Goal: Transaction & Acquisition: Purchase product/service

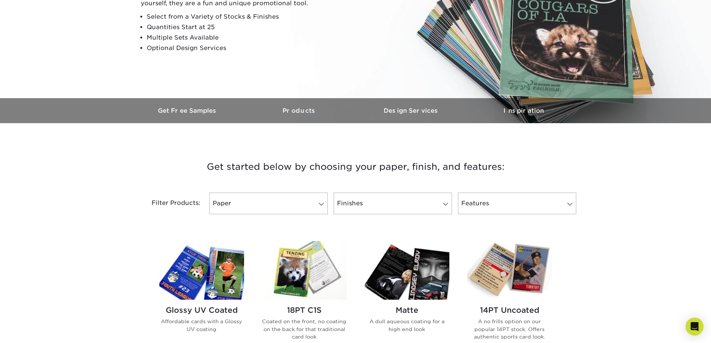
scroll to position [149, 0]
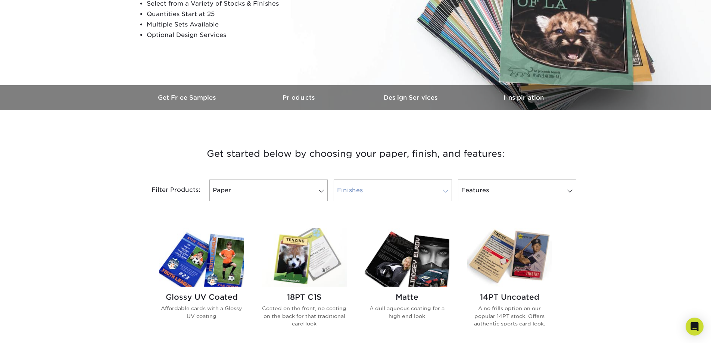
click at [365, 189] on link "Finishes" at bounding box center [393, 191] width 118 height 22
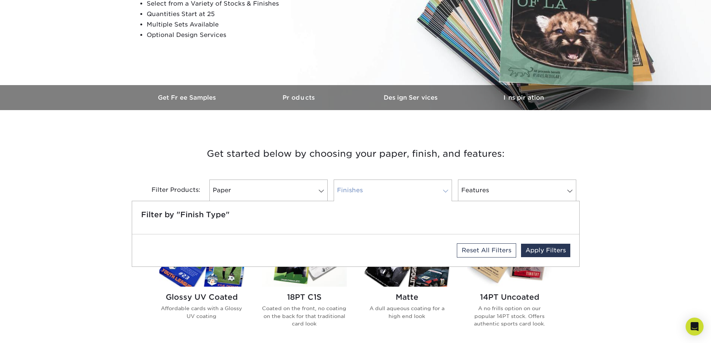
click at [365, 189] on link "Finishes" at bounding box center [393, 191] width 118 height 22
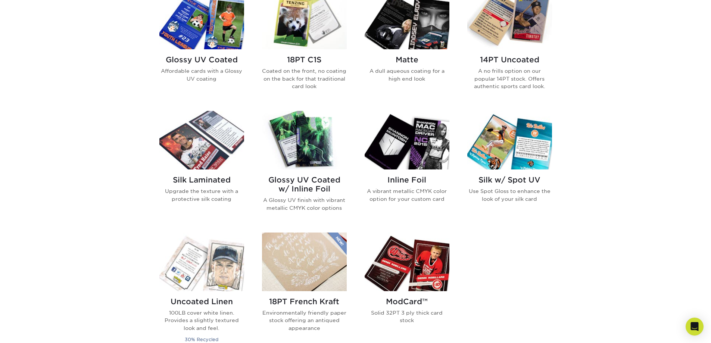
scroll to position [373, 0]
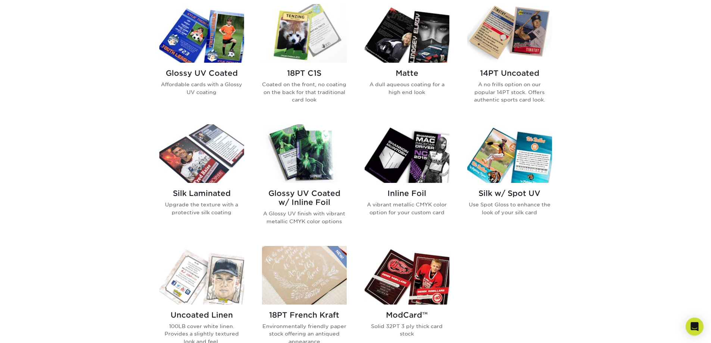
click at [200, 76] on h2 "Glossy UV Coated" at bounding box center [201, 73] width 85 height 9
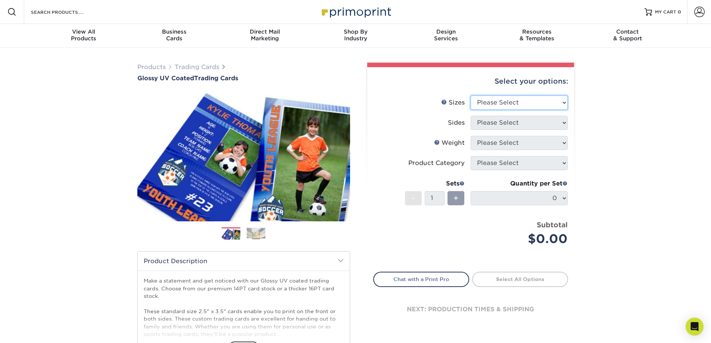
click at [522, 102] on select "Please Select 2.5" x 3.5"" at bounding box center [519, 103] width 97 height 14
select select "2.50x3.50"
click at [471, 96] on select "Please Select 2.5" x 3.5"" at bounding box center [519, 103] width 97 height 14
click at [515, 122] on select "Please Select Print Both Sides Print Front Only" at bounding box center [519, 123] width 97 height 14
select select "13abbda7-1d64-4f25-8bb2-c179b224825d"
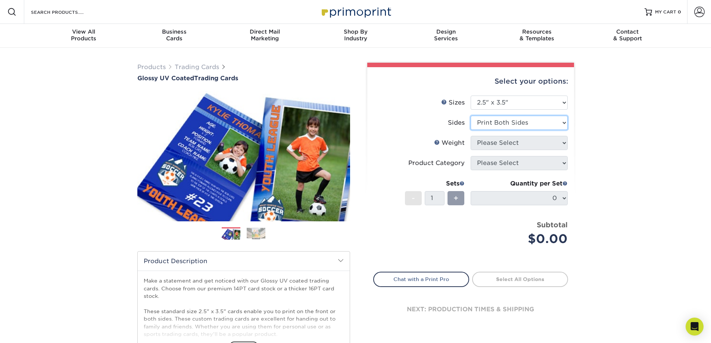
click at [471, 116] on select "Please Select Print Both Sides Print Front Only" at bounding box center [519, 123] width 97 height 14
click at [507, 149] on select "Please Select 16PT 14PT 18PT C1S" at bounding box center [519, 143] width 97 height 14
click at [480, 146] on select "Please Select 16PT 14PT 18PT C1S" at bounding box center [519, 143] width 97 height 14
select select "14PT"
click at [471, 136] on select "Please Select 16PT 14PT 18PT C1S" at bounding box center [519, 143] width 97 height 14
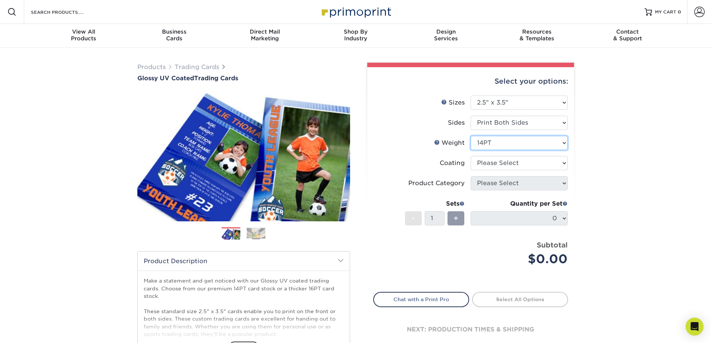
click at [488, 136] on select "Please Select 16PT 14PT 18PT C1S" at bounding box center [519, 143] width 97 height 14
click at [471, 136] on select "Please Select 16PT 14PT 18PT C1S" at bounding box center [519, 143] width 97 height 14
click at [504, 167] on select at bounding box center [519, 163] width 97 height 14
click at [471, 156] on select at bounding box center [519, 163] width 97 height 14
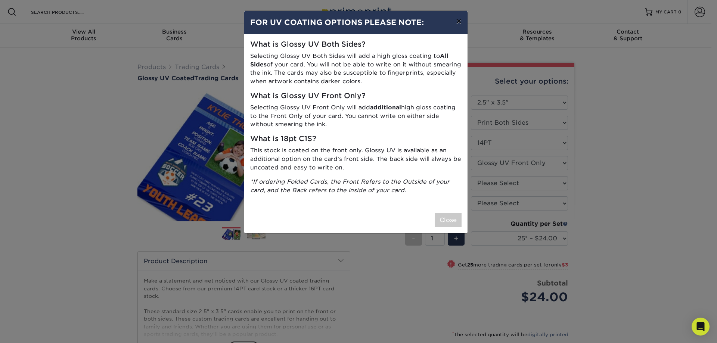
click at [455, 25] on button "×" at bounding box center [458, 21] width 17 height 21
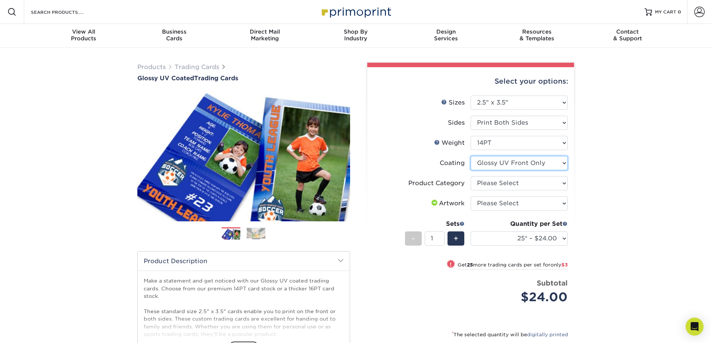
click at [538, 165] on select at bounding box center [519, 163] width 97 height 14
select select "ae367451-b2b8-45df-a344-0f05b6a12993"
click at [471, 156] on select at bounding box center [519, 163] width 97 height 14
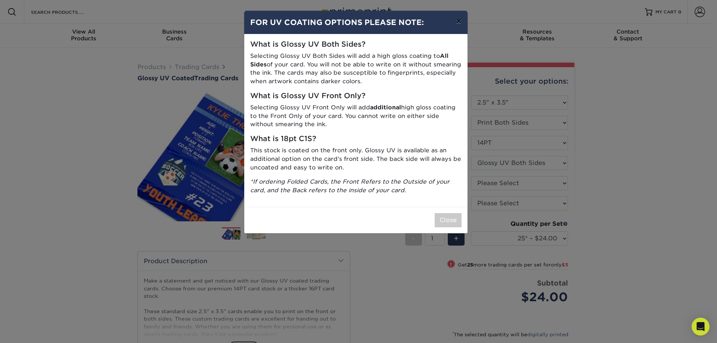
click at [457, 20] on button "×" at bounding box center [458, 21] width 17 height 21
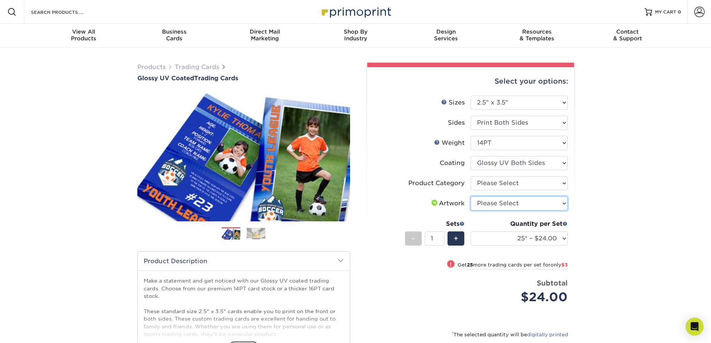
click at [522, 203] on select "Please Select I will upload files I need a design - $100" at bounding box center [519, 203] width 97 height 14
select select "upload"
click at [471, 196] on select "Please Select I will upload files I need a design - $100" at bounding box center [519, 203] width 97 height 14
click at [508, 185] on select "Please Select Trading Cards" at bounding box center [519, 183] width 97 height 14
select select "c2f9bce9-36c2-409d-b101-c29d9d031e18"
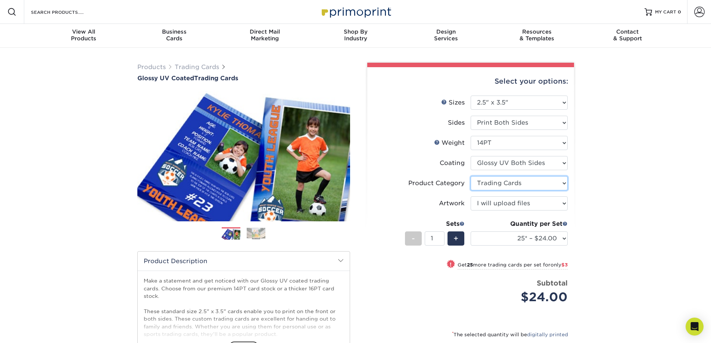
click at [471, 176] on select "Please Select Trading Cards" at bounding box center [519, 183] width 97 height 14
click at [494, 244] on select "25* – $24.00 50* – $27.00 75* – $34.00 100* – $37.00 250* – $48.00 500 – $59.00…" at bounding box center [519, 238] width 97 height 14
select select "100* – $37.00"
click at [471, 231] on select "25* – $24.00 50* – $27.00 75* – $34.00 100* – $37.00 250* – $48.00 500 – $59.00…" at bounding box center [519, 238] width 97 height 14
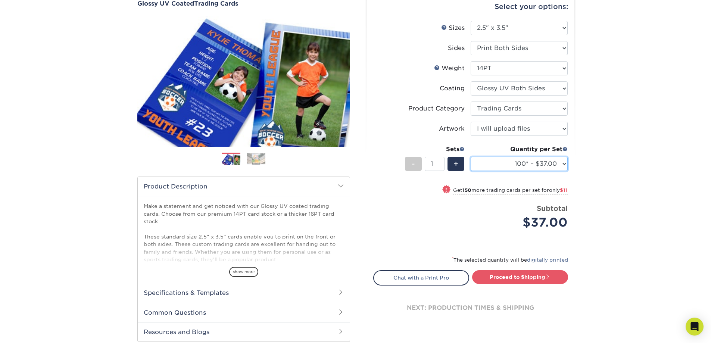
scroll to position [112, 0]
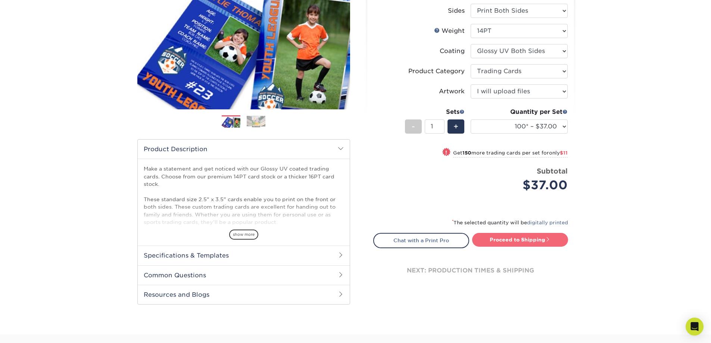
click at [521, 237] on link "Proceed to Shipping" at bounding box center [520, 239] width 96 height 13
type input "Set 1"
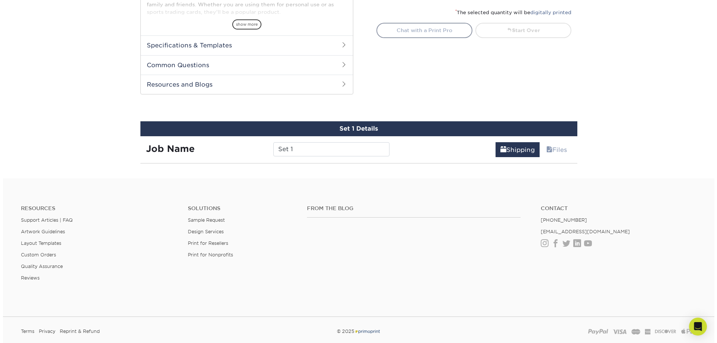
scroll to position [380, 0]
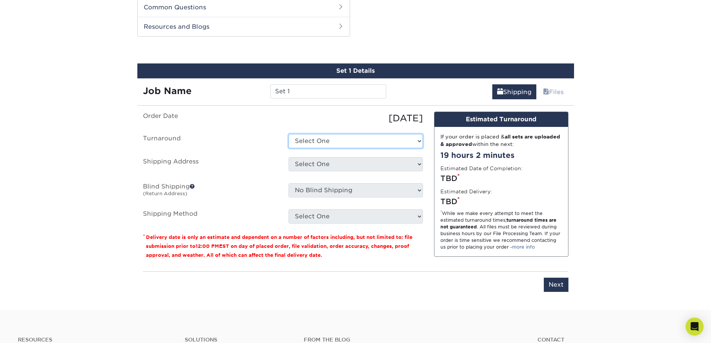
click at [371, 138] on select "Select One 2-4 Business Days 2 Day Next Business Day" at bounding box center [356, 141] width 134 height 14
select select "c6a865e6-45f6-45a2-a6b6-5fed254e8dc7"
click at [289, 134] on select "Select One 2-4 Business Days 2 Day Next Business Day" at bounding box center [356, 141] width 134 height 14
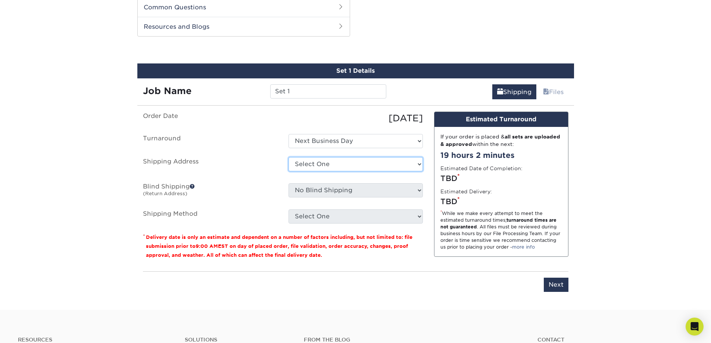
click at [341, 168] on select "Select One + Add New Address - Login" at bounding box center [356, 164] width 134 height 14
select select "newaddress"
click at [289, 157] on select "Select One + Add New Address - Login" at bounding box center [356, 164] width 134 height 14
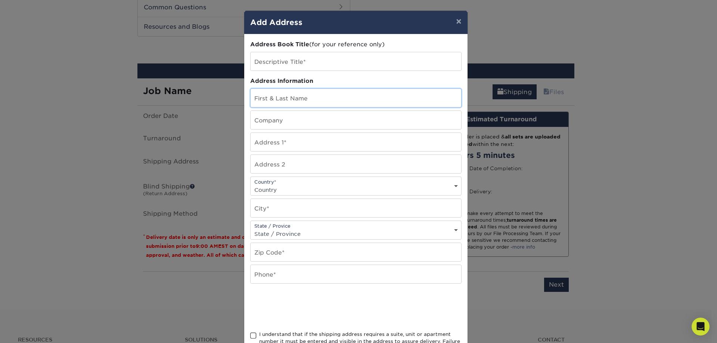
click at [298, 98] on input "text" at bounding box center [356, 98] width 211 height 18
click at [288, 146] on input "text" at bounding box center [356, 142] width 211 height 18
type input "[STREET_ADDRESS]"
click at [308, 185] on select "Country United States Canada ----------------------------- Afghanistan Albania …" at bounding box center [356, 189] width 211 height 11
select select "US"
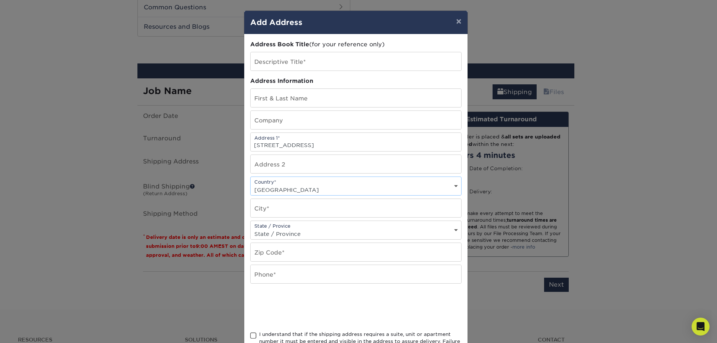
click at [251, 184] on select "Country United States Canada ----------------------------- Afghanistan Albania …" at bounding box center [356, 189] width 211 height 11
click at [287, 212] on input "text" at bounding box center [356, 208] width 211 height 18
type input "sacramento"
click at [291, 229] on select "State / Province Alabama Alaska Arizona Arkansas California Colorado Connecticu…" at bounding box center [356, 234] width 211 height 11
select select "CA"
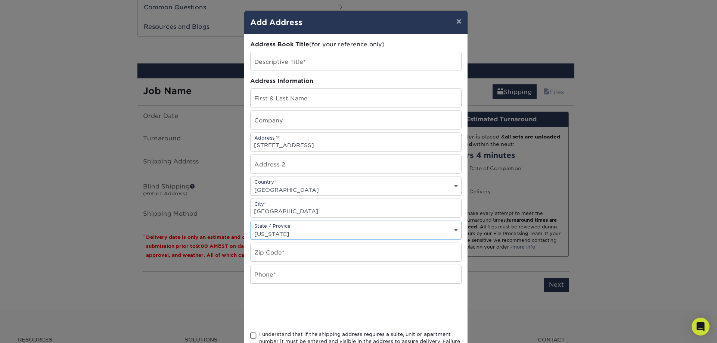
click at [251, 229] on select "State / Province Alabama Alaska Arizona Arkansas California Colorado Connecticu…" at bounding box center [356, 234] width 211 height 11
click at [296, 211] on input "sacramento" at bounding box center [356, 208] width 211 height 18
click at [297, 259] on input "text" at bounding box center [356, 252] width 211 height 18
type input "95831"
click at [410, 303] on div at bounding box center [355, 307] width 211 height 29
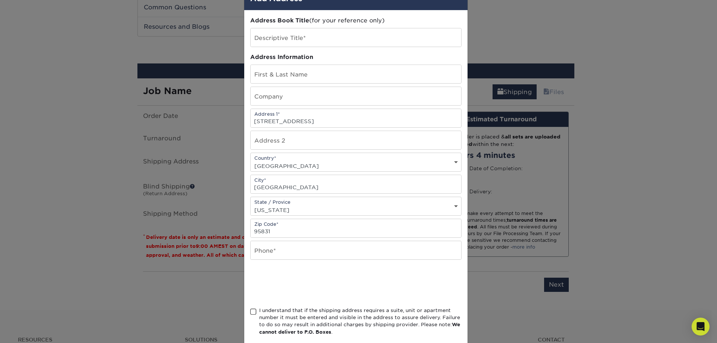
scroll to position [37, 0]
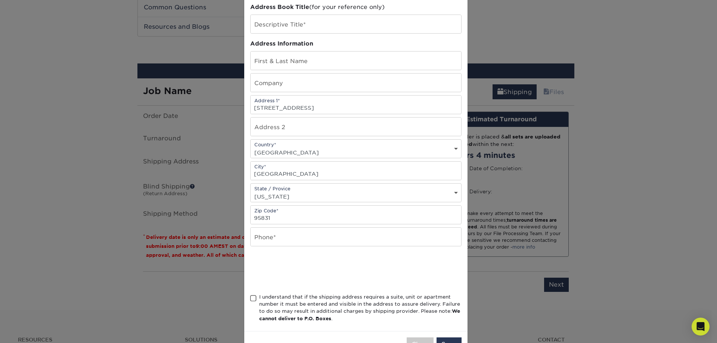
click at [250, 298] on span at bounding box center [253, 298] width 6 height 7
click at [0, 0] on input "I understand that if the shipping address requires a suite, unit or apartment n…" at bounding box center [0, 0] width 0 height 0
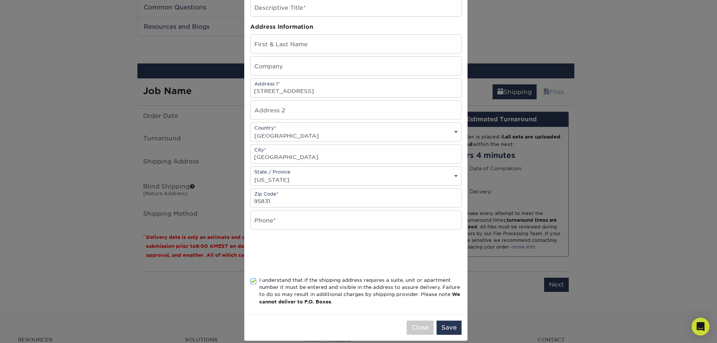
scroll to position [63, 0]
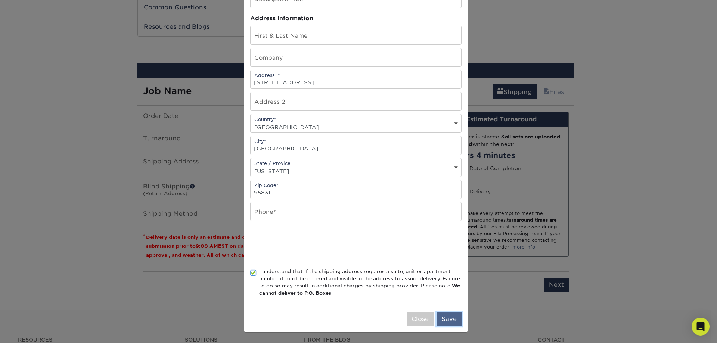
click at [441, 317] on button "Save" at bounding box center [448, 319] width 25 height 14
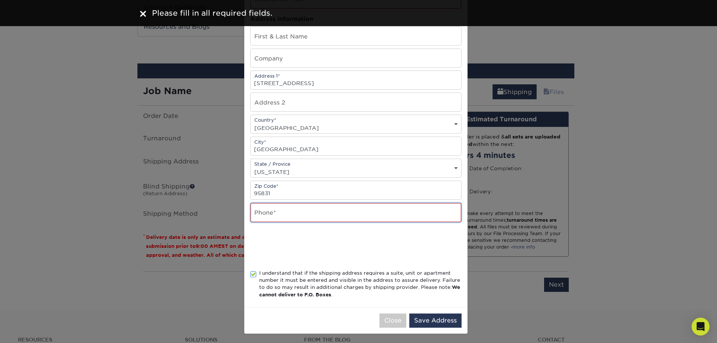
click at [388, 214] on input "text" at bounding box center [356, 212] width 211 height 19
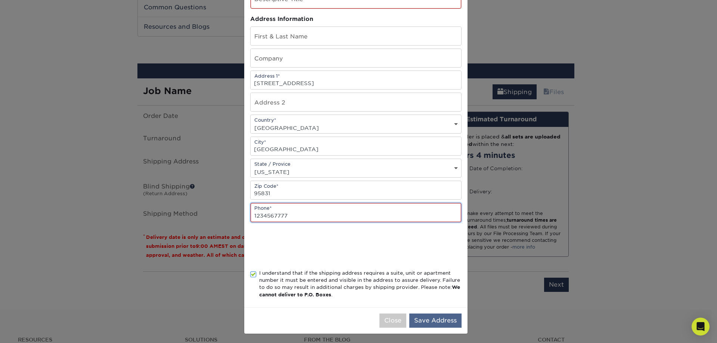
type input "1234567777"
click at [434, 322] on button "Save Address" at bounding box center [435, 321] width 52 height 14
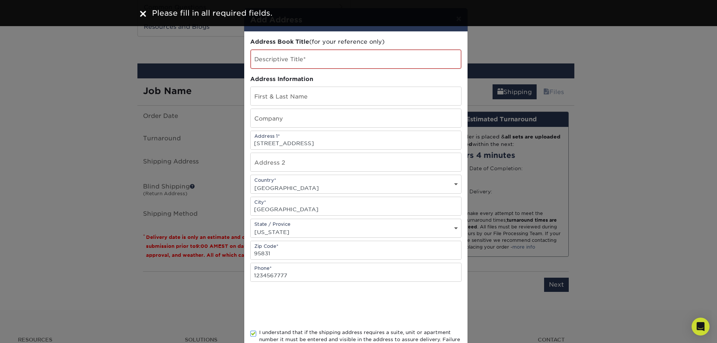
scroll to position [0, 0]
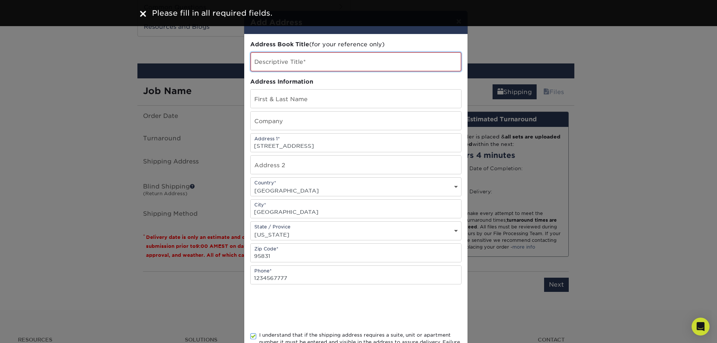
click at [285, 60] on input "text" at bounding box center [356, 61] width 211 height 19
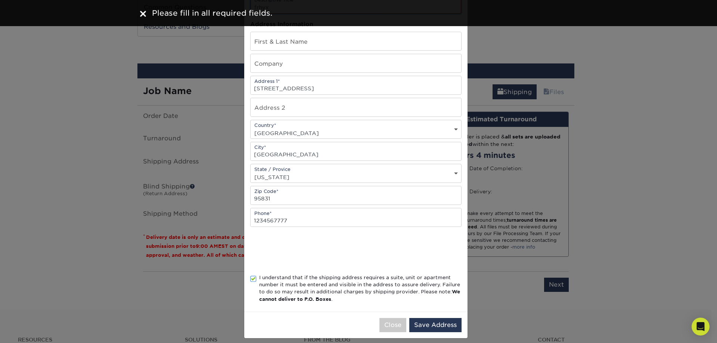
scroll to position [63, 0]
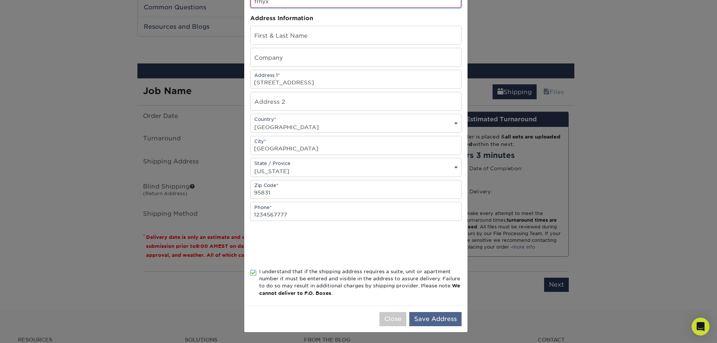
type input "frhyx"
click at [422, 316] on button "Save Address" at bounding box center [435, 319] width 52 height 14
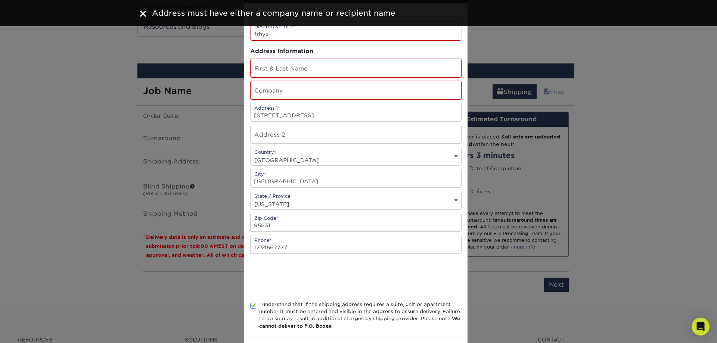
scroll to position [0, 0]
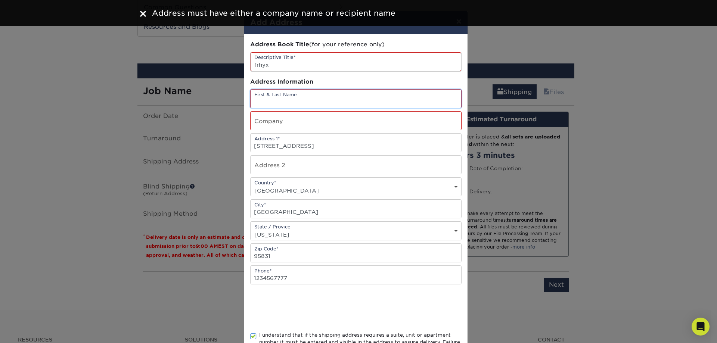
click at [314, 107] on input "text" at bounding box center [356, 99] width 211 height 18
type input "yikuo"
click at [306, 127] on input "text" at bounding box center [356, 121] width 211 height 18
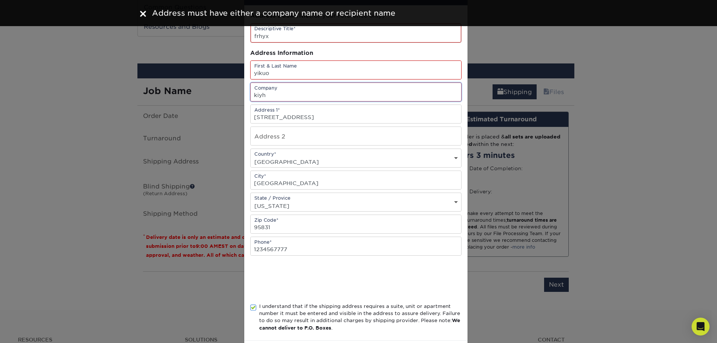
scroll to position [63, 0]
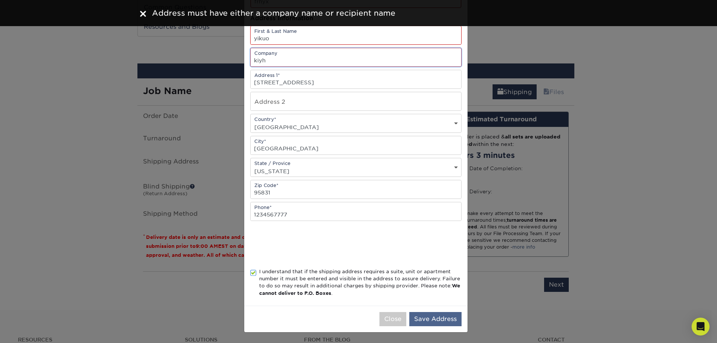
type input "kiyh"
click at [420, 321] on button "Save Address" at bounding box center [435, 319] width 52 height 14
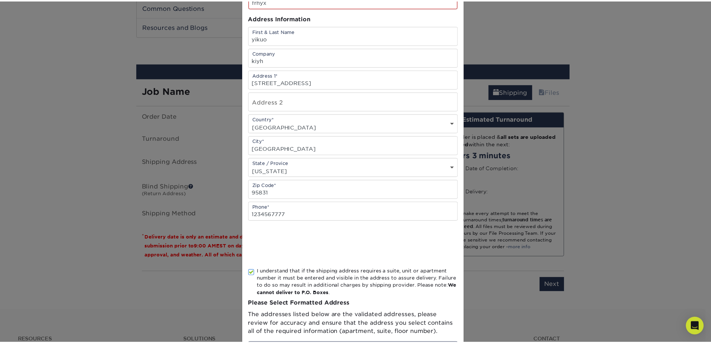
scroll to position [0, 0]
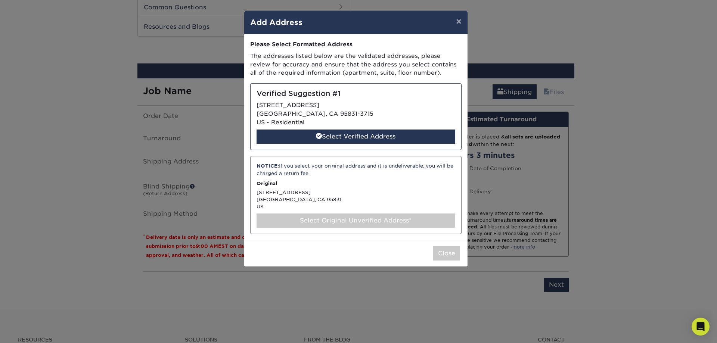
click at [363, 169] on div "NOTICE: If you select your original address and it is undeliverable, you will b…" at bounding box center [356, 169] width 199 height 15
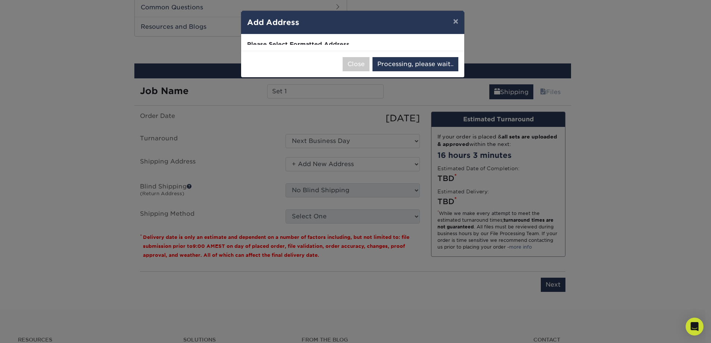
select select "285199"
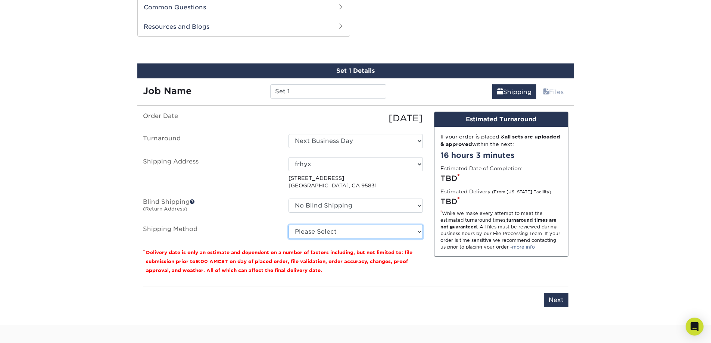
click at [394, 235] on select "Please Select Ground Shipping (+$25.02) 3 Day Shipping Service (+$31.11) 2 Day …" at bounding box center [356, 232] width 134 height 14
click at [289, 225] on select "Please Select Ground Shipping (+$25.02) 3 Day Shipping Service (+$31.11) 2 Day …" at bounding box center [356, 232] width 134 height 14
click at [385, 231] on select "Please Select Ground Shipping (+$25.02) 3 Day Shipping Service (+$31.11) 2 Day …" at bounding box center [356, 232] width 134 height 14
click at [289, 225] on select "Please Select Ground Shipping (+$25.02) 3 Day Shipping Service (+$31.11) 2 Day …" at bounding box center [356, 232] width 134 height 14
click at [376, 228] on select "Please Select Ground Shipping (+$25.02) 3 Day Shipping Service (+$31.11) 2 Day …" at bounding box center [356, 232] width 134 height 14
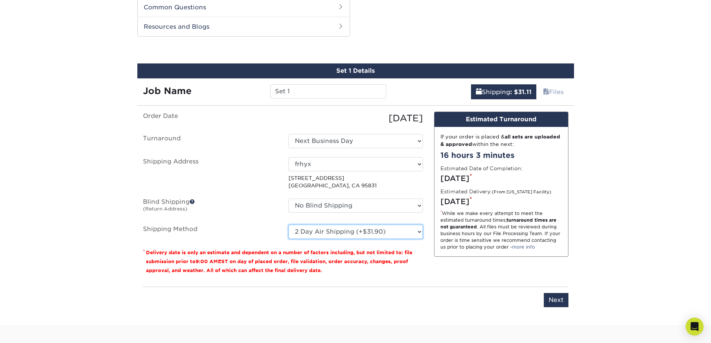
click at [289, 225] on select "Please Select Ground Shipping (+$25.02) 3 Day Shipping Service (+$31.11) 2 Day …" at bounding box center [356, 232] width 134 height 14
click at [373, 233] on select "Please Select Ground Shipping (+$25.02) 3 Day Shipping Service (+$31.11) 2 Day …" at bounding box center [356, 232] width 134 height 14
select select "03"
click at [289, 225] on select "Please Select Ground Shipping (+$25.02) 3 Day Shipping Service (+$31.11) 2 Day …" at bounding box center [356, 232] width 134 height 14
click at [559, 303] on input "Next" at bounding box center [556, 300] width 25 height 14
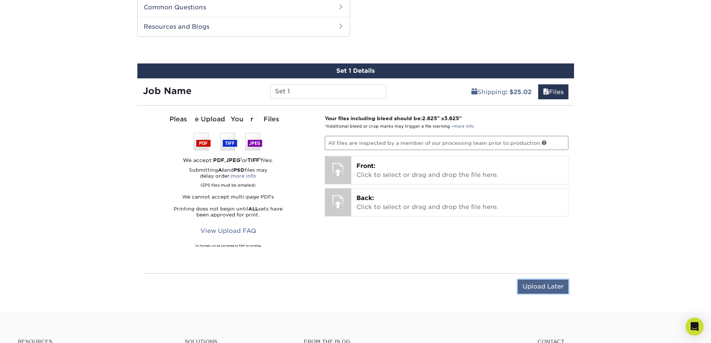
click at [553, 289] on input "Upload Later" at bounding box center [543, 287] width 51 height 14
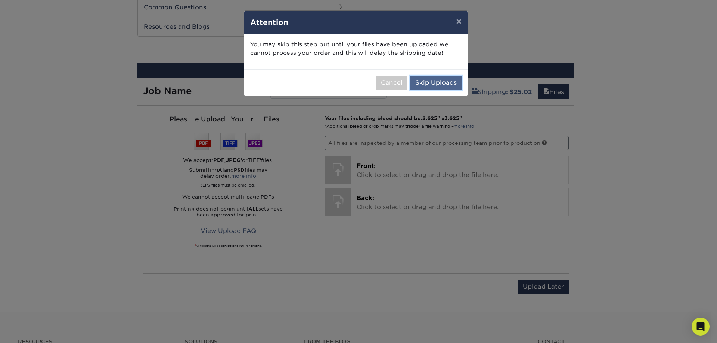
click at [442, 84] on button "Skip Uploads" at bounding box center [435, 83] width 51 height 14
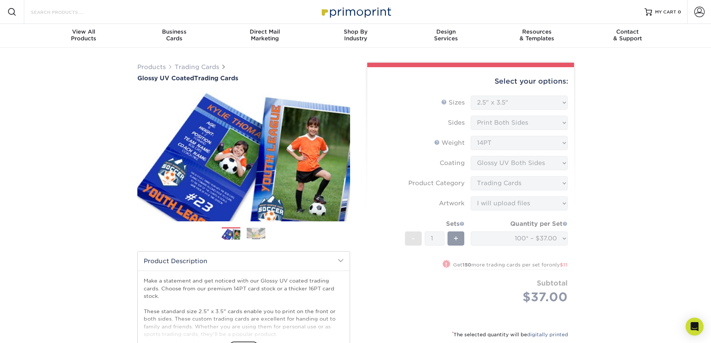
click at [62, 15] on input "Search Products" at bounding box center [66, 11] width 73 height 9
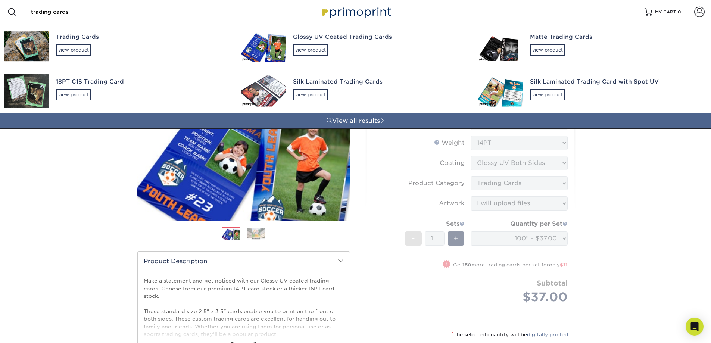
type input "trading cards"
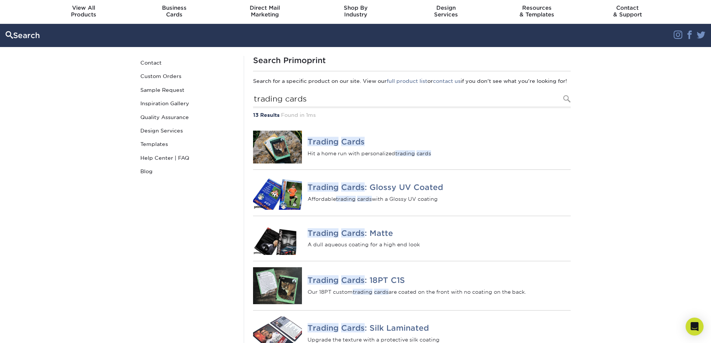
scroll to position [37, 0]
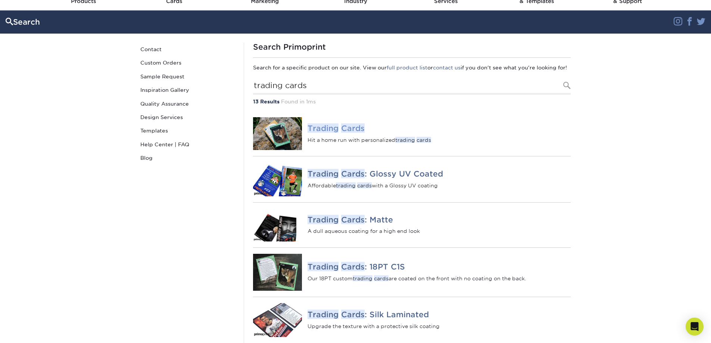
click at [342, 133] on em "Cards" at bounding box center [353, 128] width 24 height 9
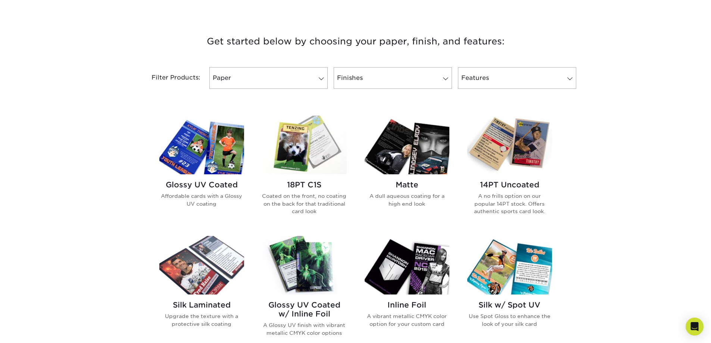
scroll to position [261, 0]
click at [326, 152] on img at bounding box center [304, 145] width 85 height 59
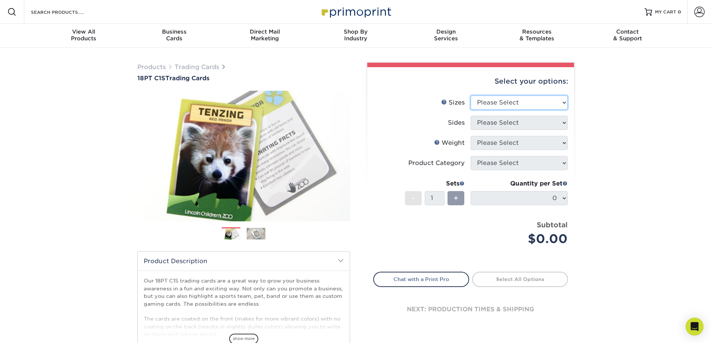
click at [525, 99] on select "Please Select 2.5" x 3.5"" at bounding box center [519, 103] width 97 height 14
select select "2.50x3.50"
click at [471, 96] on select "Please Select 2.5" x 3.5"" at bounding box center [519, 103] width 97 height 14
click at [512, 121] on select "Please Select Print Both Sides Print Front Only" at bounding box center [519, 123] width 97 height 14
select select "13abbda7-1d64-4f25-8bb2-c179b224825d"
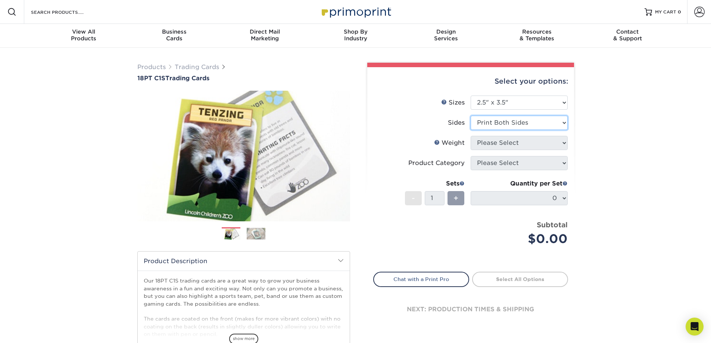
click at [471, 116] on select "Please Select Print Both Sides Print Front Only" at bounding box center [519, 123] width 97 height 14
click at [504, 152] on li "Weight Help Weight Please Select 18PT C1S" at bounding box center [471, 146] width 194 height 20
drag, startPoint x: 503, startPoint y: 143, endPoint x: 498, endPoint y: 136, distance: 8.3
click at [498, 137] on select "Please Select 18PT C1S" at bounding box center [519, 143] width 97 height 14
select select "18PTC1S"
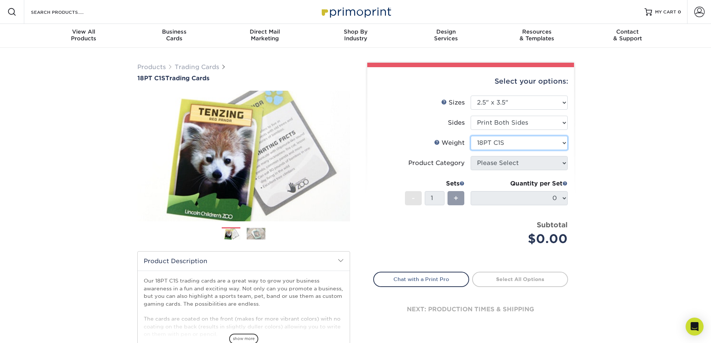
click at [471, 136] on select "Please Select 18PT C1S" at bounding box center [519, 143] width 97 height 14
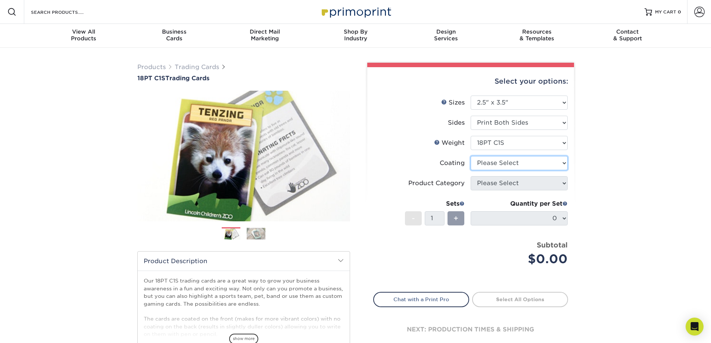
click at [522, 163] on select at bounding box center [519, 163] width 97 height 14
select select "3e7618de-abca-4bda-9f97-8b9129e913d8"
click at [471, 156] on select at bounding box center [519, 163] width 97 height 14
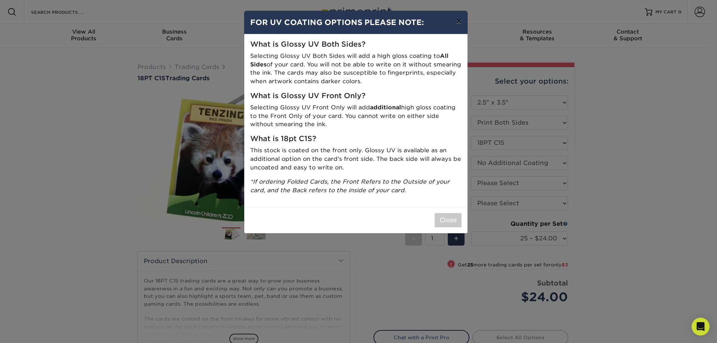
click at [459, 19] on button "×" at bounding box center [458, 21] width 17 height 21
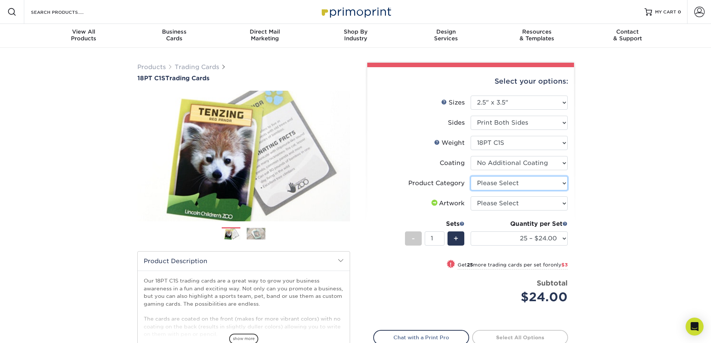
click at [512, 182] on select "Please Select Trading Cards" at bounding box center [519, 183] width 97 height 14
select select "c2f9bce9-36c2-409d-b101-c29d9d031e18"
click at [471, 176] on select "Please Select Trading Cards" at bounding box center [519, 183] width 97 height 14
click at [502, 207] on select "Please Select I will upload files I need a design - $100" at bounding box center [519, 203] width 97 height 14
select select "upload"
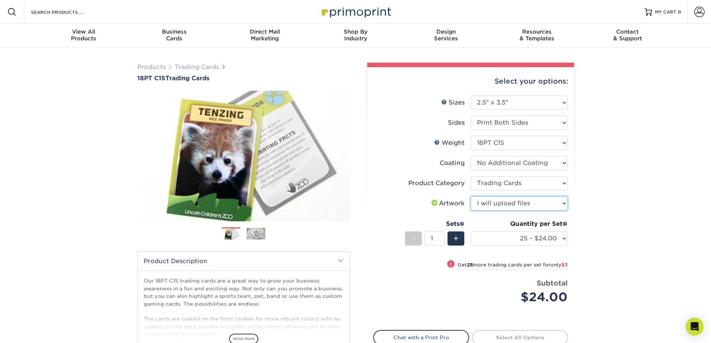
click at [471, 196] on select "Please Select I will upload files I need a design - $100" at bounding box center [519, 203] width 97 height 14
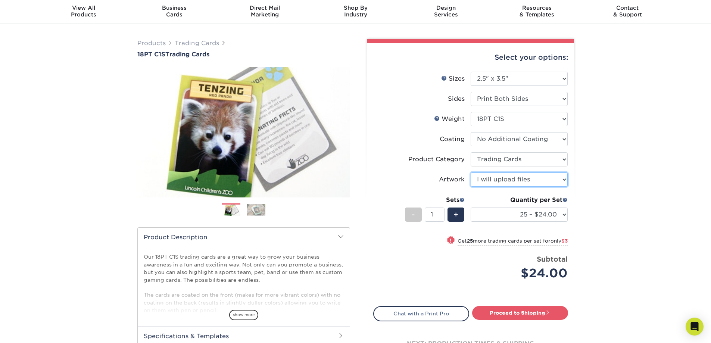
scroll to position [37, 0]
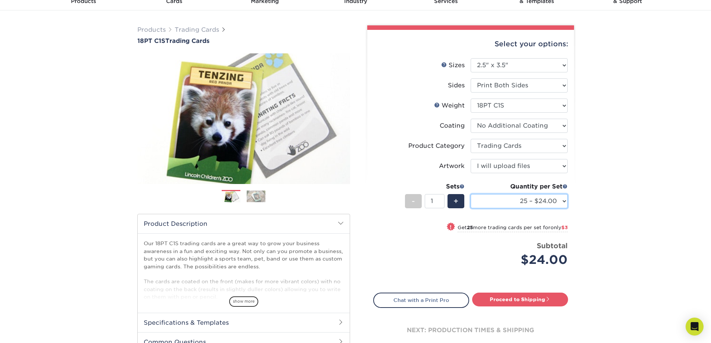
click at [489, 205] on select "25 – $24.00 50 – $27.00 75 – $35.00 100 – $39.00 250 – $45.00 500 – $55.00 1000…" at bounding box center [519, 201] width 97 height 14
select select "100 – $39.00"
click at [471, 194] on select "25 – $24.00 50 – $27.00 75 – $35.00 100 – $39.00 250 – $45.00 500 – $55.00 1000…" at bounding box center [519, 201] width 97 height 14
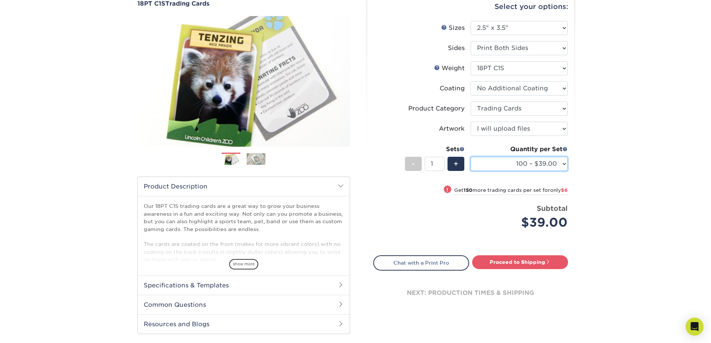
click at [507, 161] on select "25 – $24.00 50 – $27.00 75 – $35.00 100 – $39.00 250 – $45.00 500 – $55.00 1000…" at bounding box center [519, 164] width 97 height 14
click at [436, 223] on div "Price per set $39.00" at bounding box center [422, 217] width 97 height 28
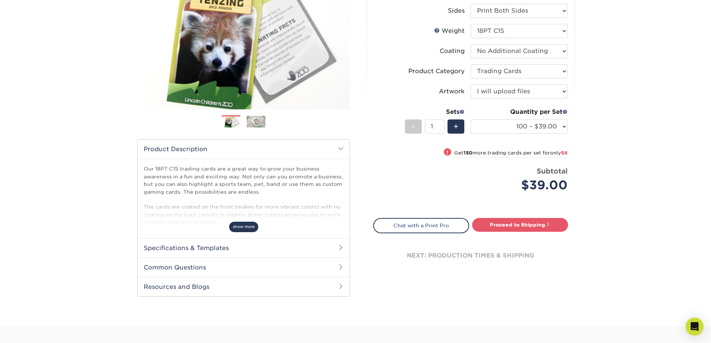
click at [250, 227] on span "show more" at bounding box center [243, 227] width 29 height 10
click at [289, 254] on h2 "Specifications & Templates" at bounding box center [244, 247] width 212 height 19
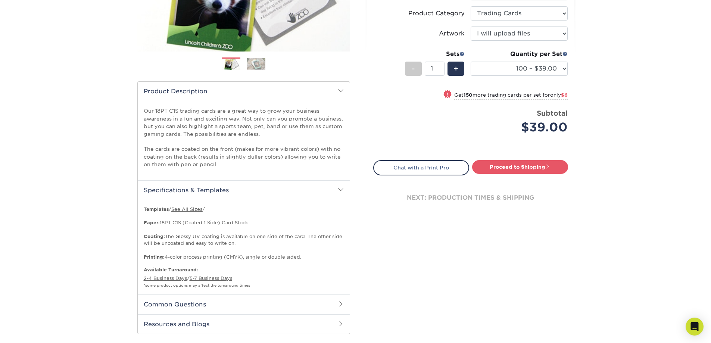
scroll to position [187, 0]
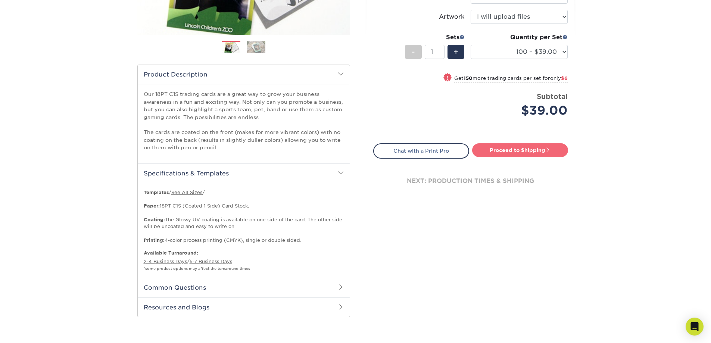
click at [517, 151] on link "Proceed to Shipping" at bounding box center [520, 149] width 96 height 13
type input "Set 1"
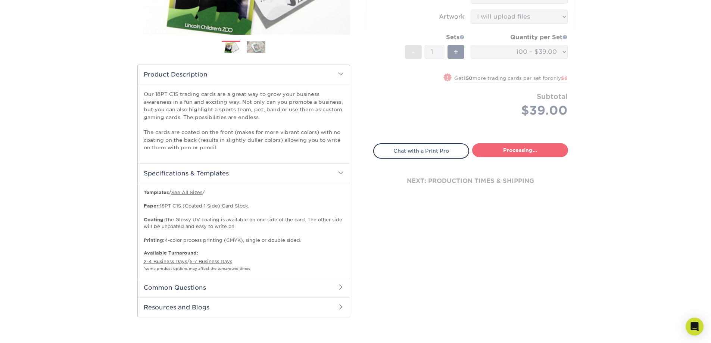
select select "9109923d-7058-4033-817a-6a9dd4fe8c96"
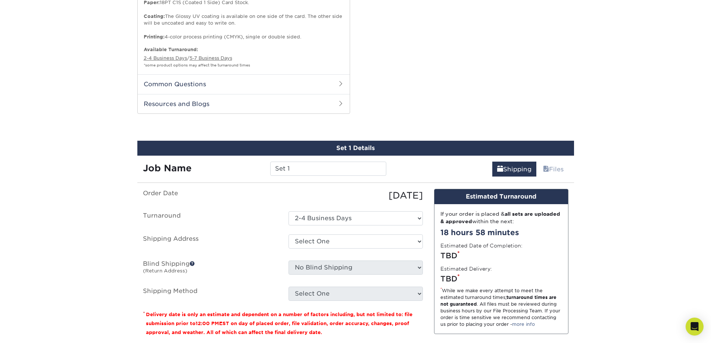
scroll to position [467, 0]
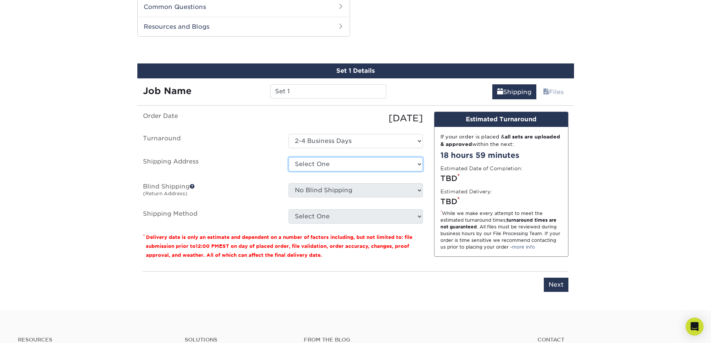
click at [373, 168] on select "Select One frhyx + Add New Address - Login" at bounding box center [356, 164] width 134 height 14
select select "285199"
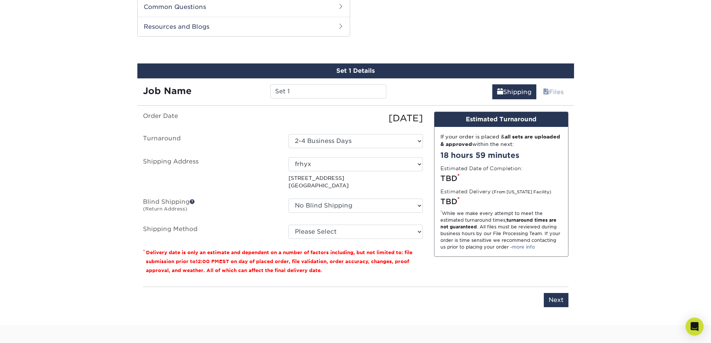
click at [335, 239] on fieldset "Order Date [DATE] [GEOGRAPHIC_DATA] Select One 2-4 Business Days Shipping Addre…" at bounding box center [283, 180] width 280 height 136
click at [358, 229] on select "Please Select Ground Shipping (+$25.02) 3 Day Shipping Service (+$31.11) 2 Day …" at bounding box center [356, 232] width 134 height 14
select select "03"
click at [289, 225] on select "Please Select Ground Shipping (+$25.02) 3 Day Shipping Service (+$31.11) 2 Day …" at bounding box center [356, 232] width 134 height 14
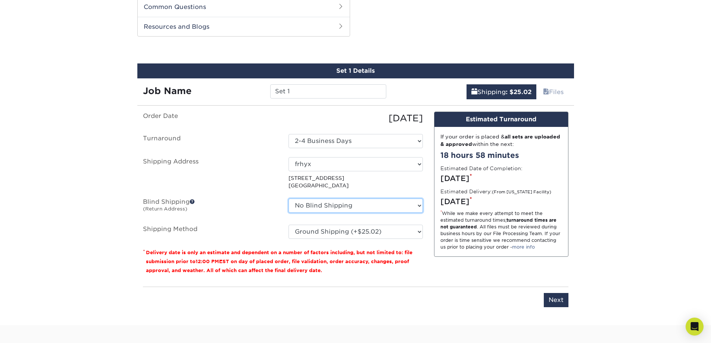
click at [341, 208] on select "No Blind Shipping frhyx + Add New Address" at bounding box center [356, 206] width 134 height 14
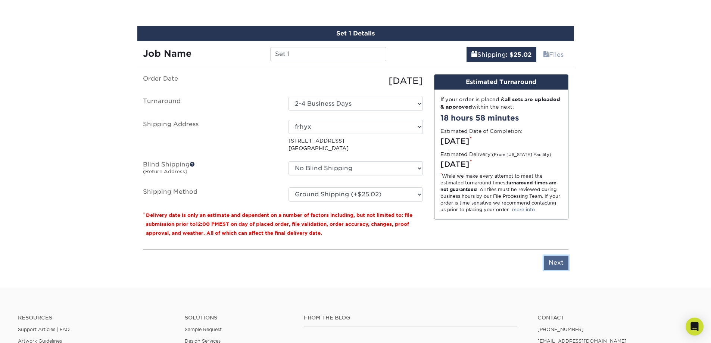
click at [560, 263] on input "Next" at bounding box center [556, 263] width 25 height 14
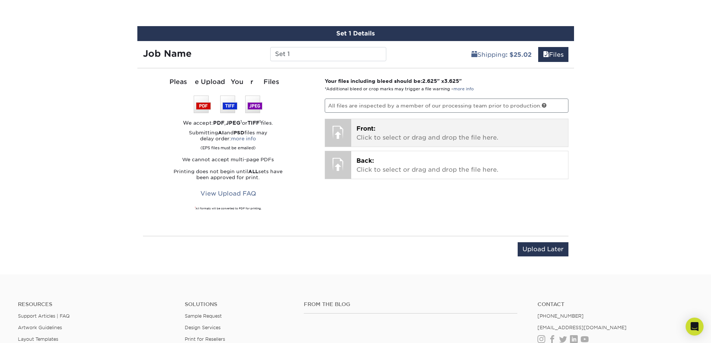
click at [403, 128] on p "Front: Click to select or drag and drop the file here." at bounding box center [460, 133] width 206 height 18
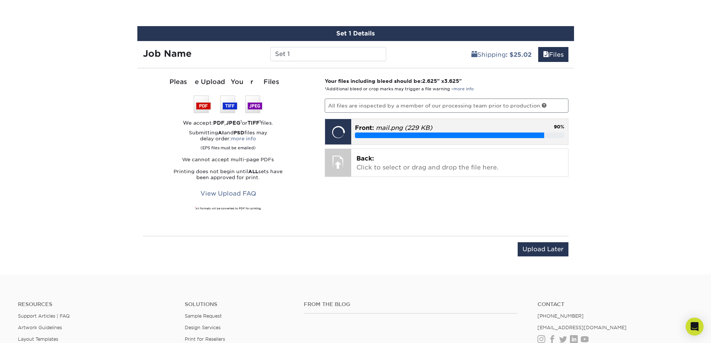
click at [380, 157] on div "Your files including bleed should be: 2.625 " x 3.625 " *Additional bleed or cr…" at bounding box center [446, 152] width 255 height 150
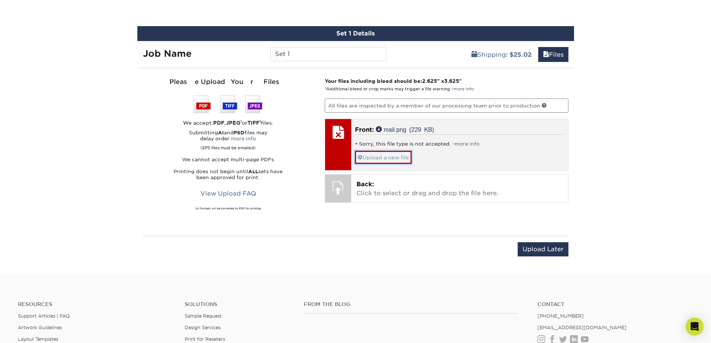
click at [361, 155] on span at bounding box center [360, 158] width 5 height 6
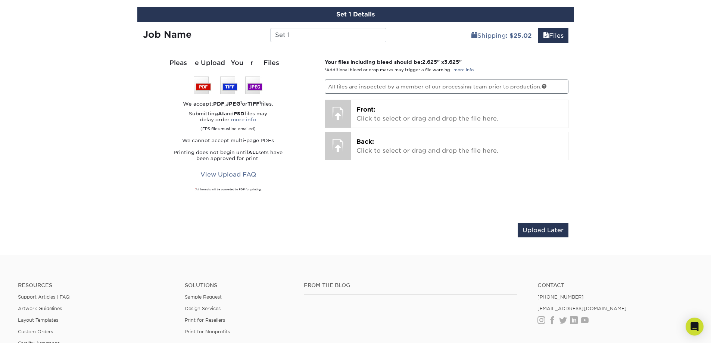
scroll to position [542, 0]
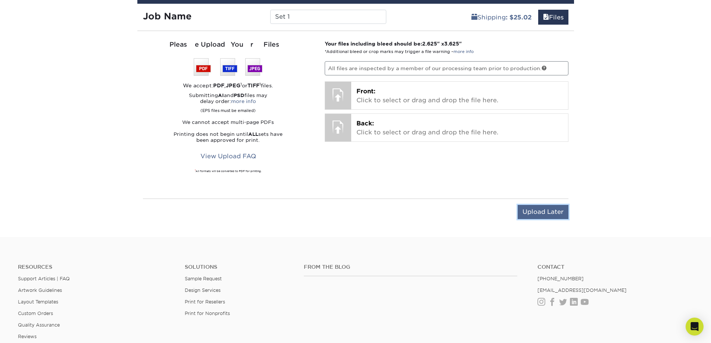
click at [553, 211] on input "Upload Later" at bounding box center [543, 212] width 51 height 14
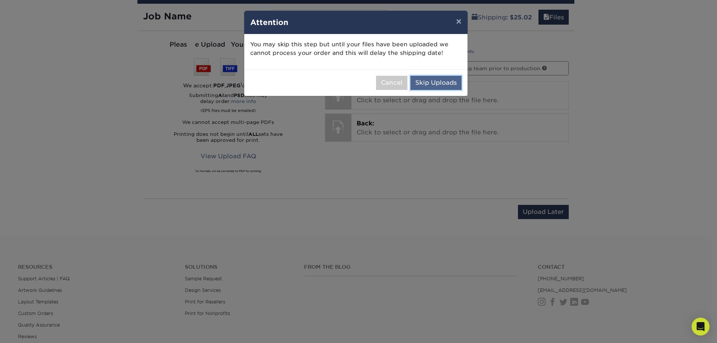
click at [421, 83] on button "Skip Uploads" at bounding box center [435, 83] width 51 height 14
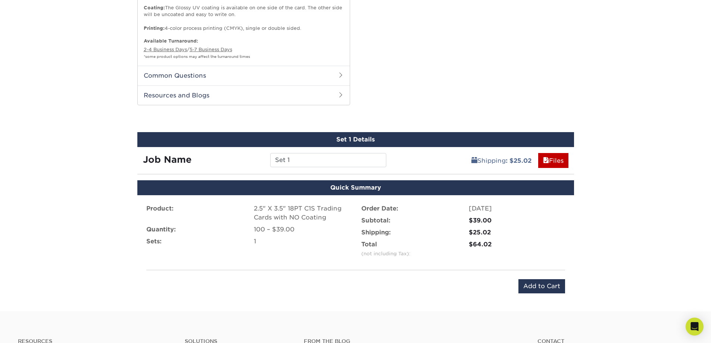
scroll to position [324, 0]
